Goal: Task Accomplishment & Management: Manage account settings

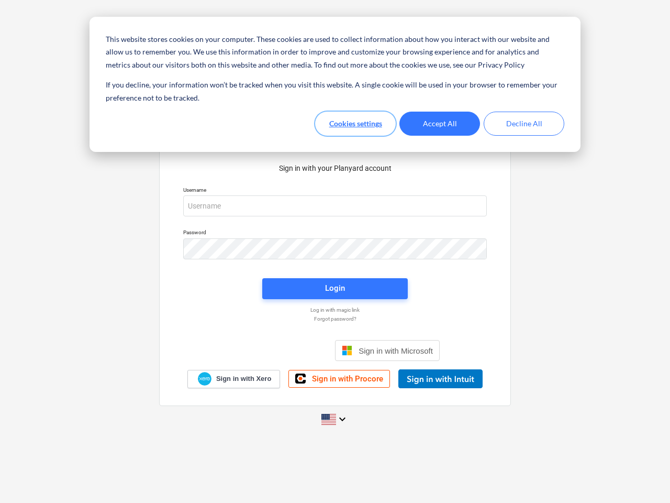
click at [356, 124] on button "Cookies settings" at bounding box center [355, 124] width 81 height 24
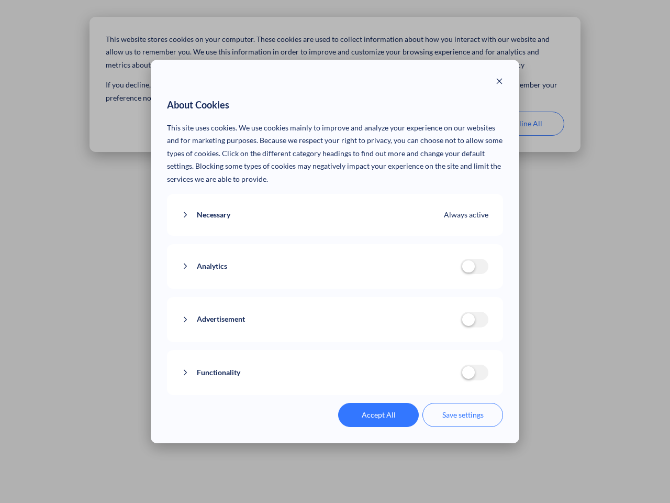
click at [440, 124] on p "This site uses cookies. We use cookies mainly to improve and analyze your exper…" at bounding box center [335, 154] width 337 height 64
click at [524, 124] on div "About Cookies This site uses cookies. We use cookies mainly to improve and anal…" at bounding box center [335, 251] width 670 height 503
click at [335, 206] on div "Necessary Always active These cookies are necessary for the website to function…" at bounding box center [335, 215] width 337 height 42
click at [335, 249] on div "Analytics analytics cookies disallowed These cookies help us to understand how …" at bounding box center [335, 266] width 337 height 45
click at [335, 289] on div "Analytics analytics cookies disallowed These cookies help us to understand how …" at bounding box center [335, 266] width 337 height 45
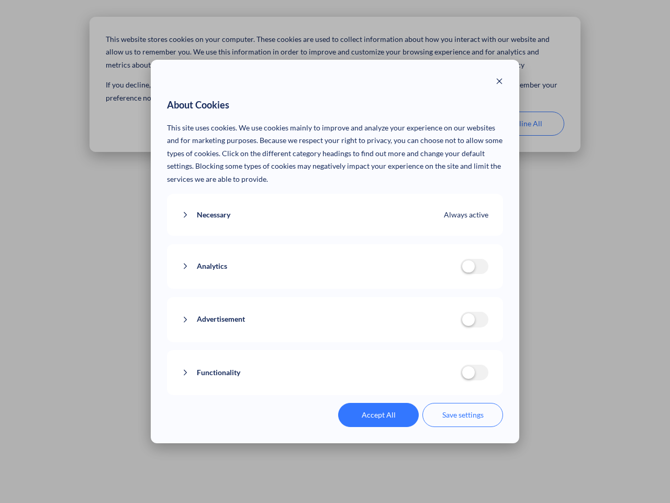
click at [388, 350] on div "Functionality functionality cookies disallowed We use a set of cookies that are…" at bounding box center [335, 372] width 337 height 45
click at [440, 379] on button "Functionality" at bounding box center [321, 372] width 279 height 13
click at [335, 419] on div "Accept All Save settings" at bounding box center [335, 415] width 337 height 24
